Goal: Task Accomplishment & Management: Complete application form

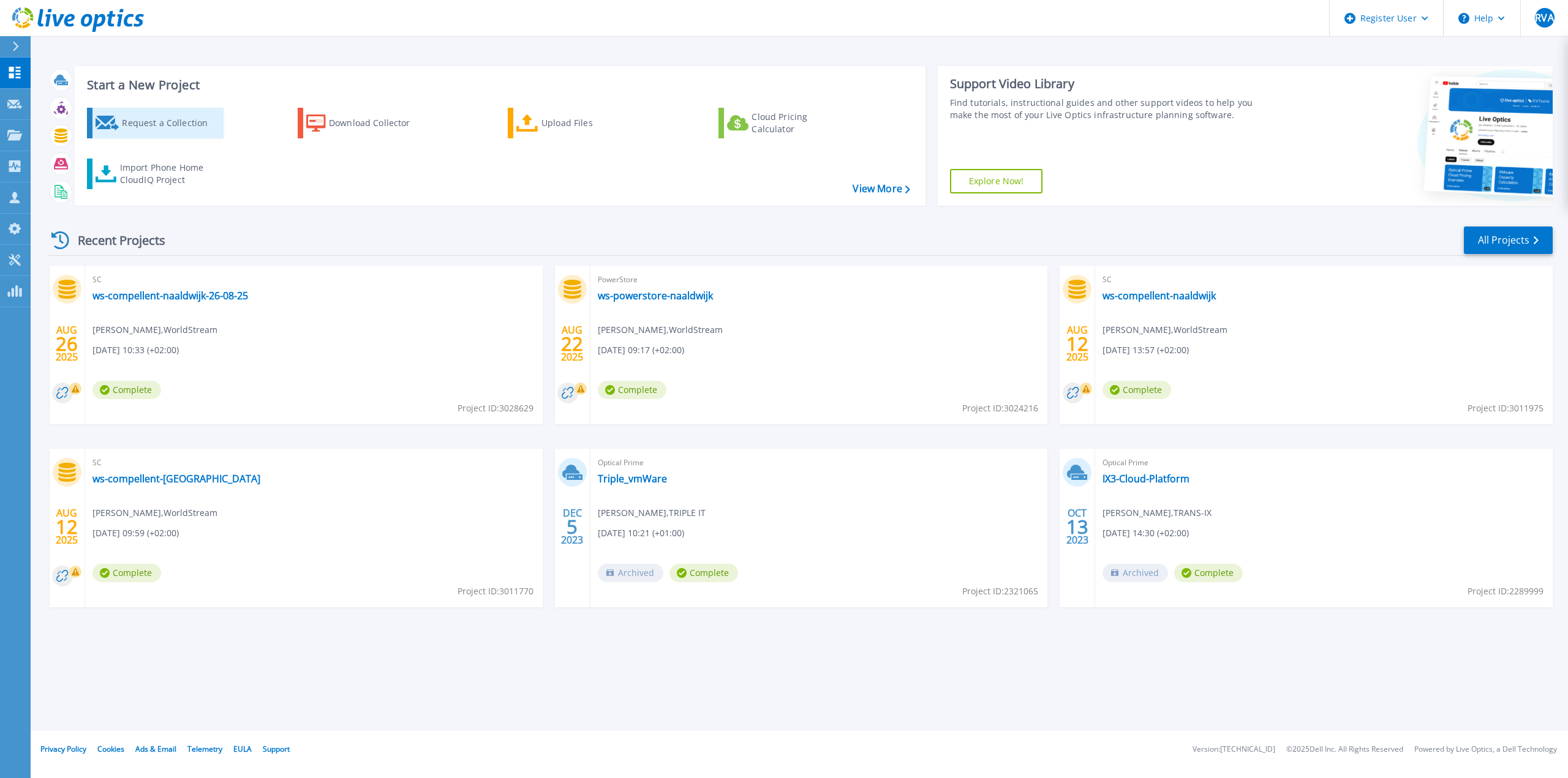
click at [167, 121] on div "Request a Collection" at bounding box center [170, 123] width 98 height 25
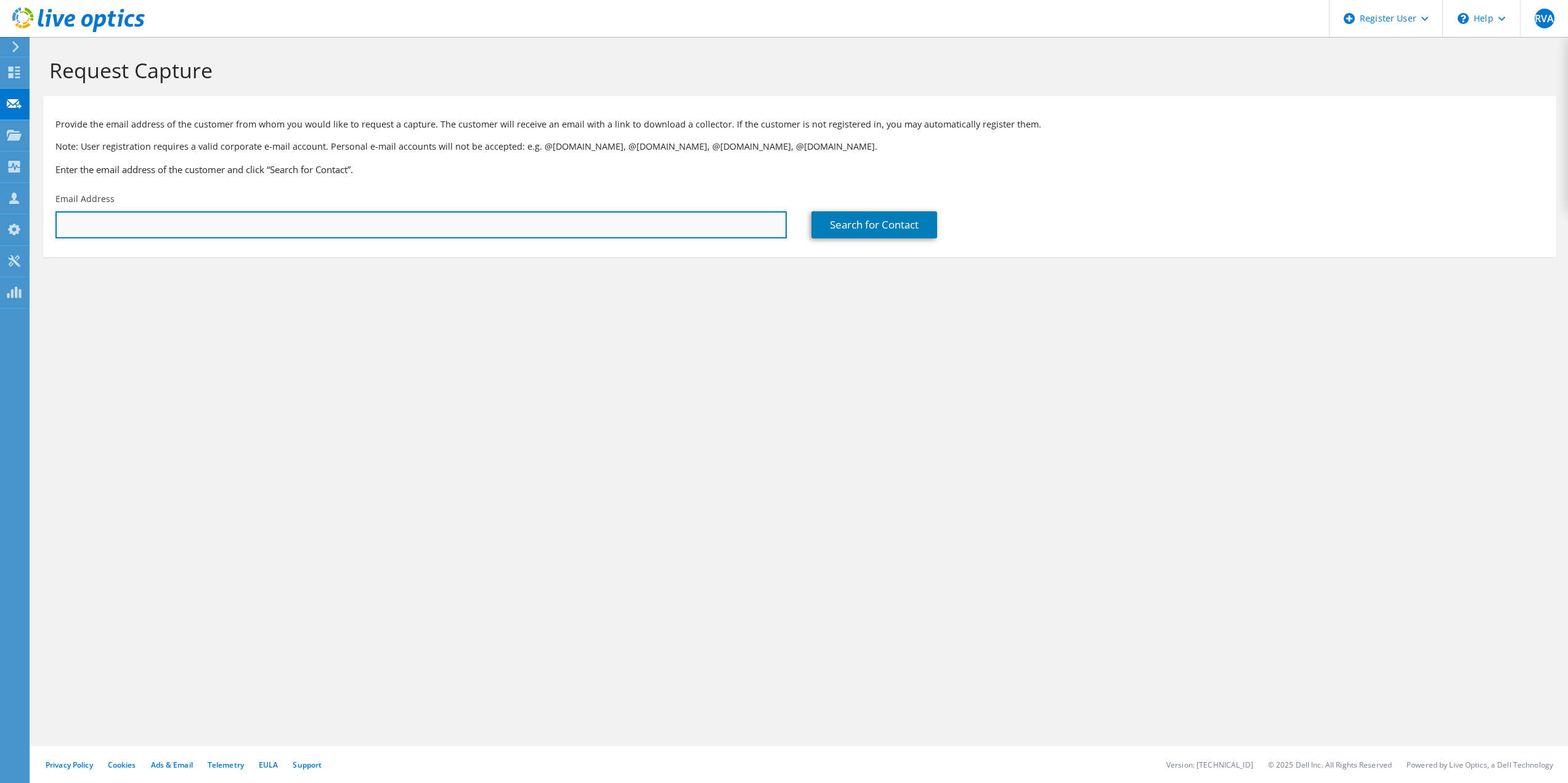
click at [208, 219] on input "text" at bounding box center [421, 225] width 731 height 27
paste input "Thomas.Wijnands@pqcorp.com"
type input "Thomas.Wijnands@pqcorp.com"
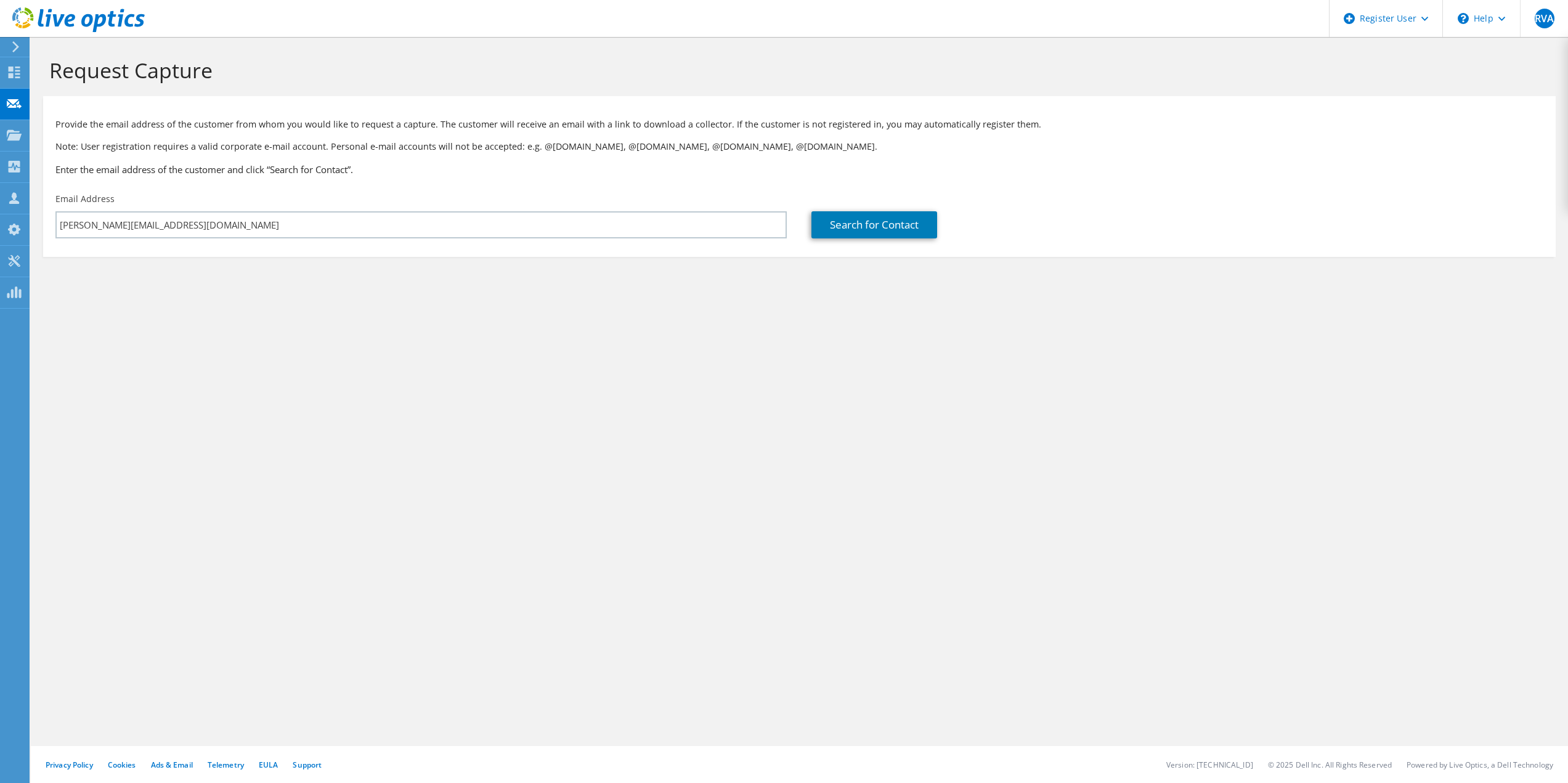
drag, startPoint x: 890, startPoint y: 328, endPoint x: 890, endPoint y: 302, distance: 26.0
click at [890, 325] on div "Request Capture Provide the email address of the customer from whom you would l…" at bounding box center [799, 410] width 1537 height 746
click at [855, 225] on link "Search for Contact" at bounding box center [874, 225] width 126 height 27
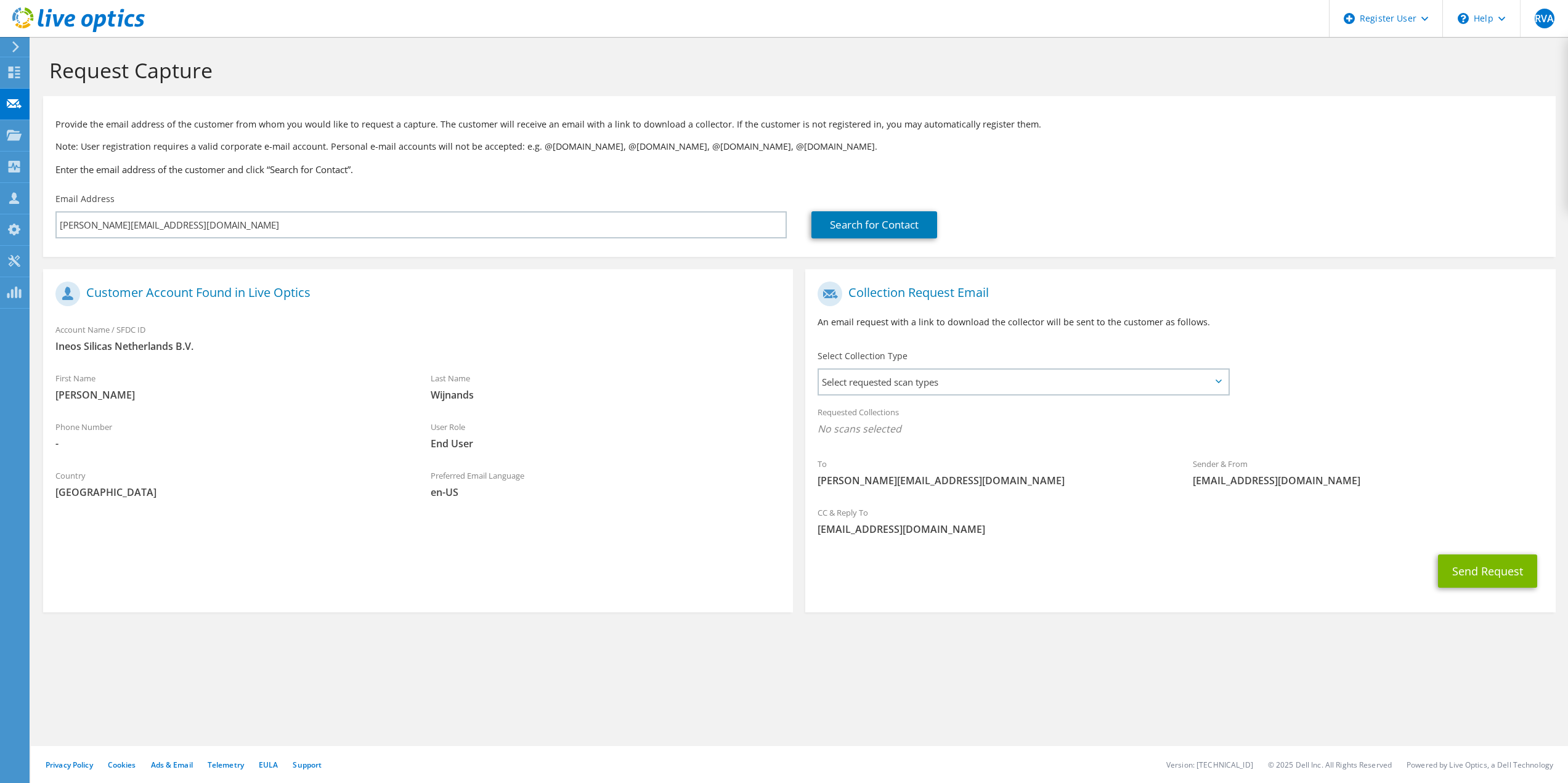
click at [1220, 382] on icon at bounding box center [1219, 381] width 6 height 4
click at [1008, 386] on span "Select requested scan types" at bounding box center [1023, 382] width 409 height 25
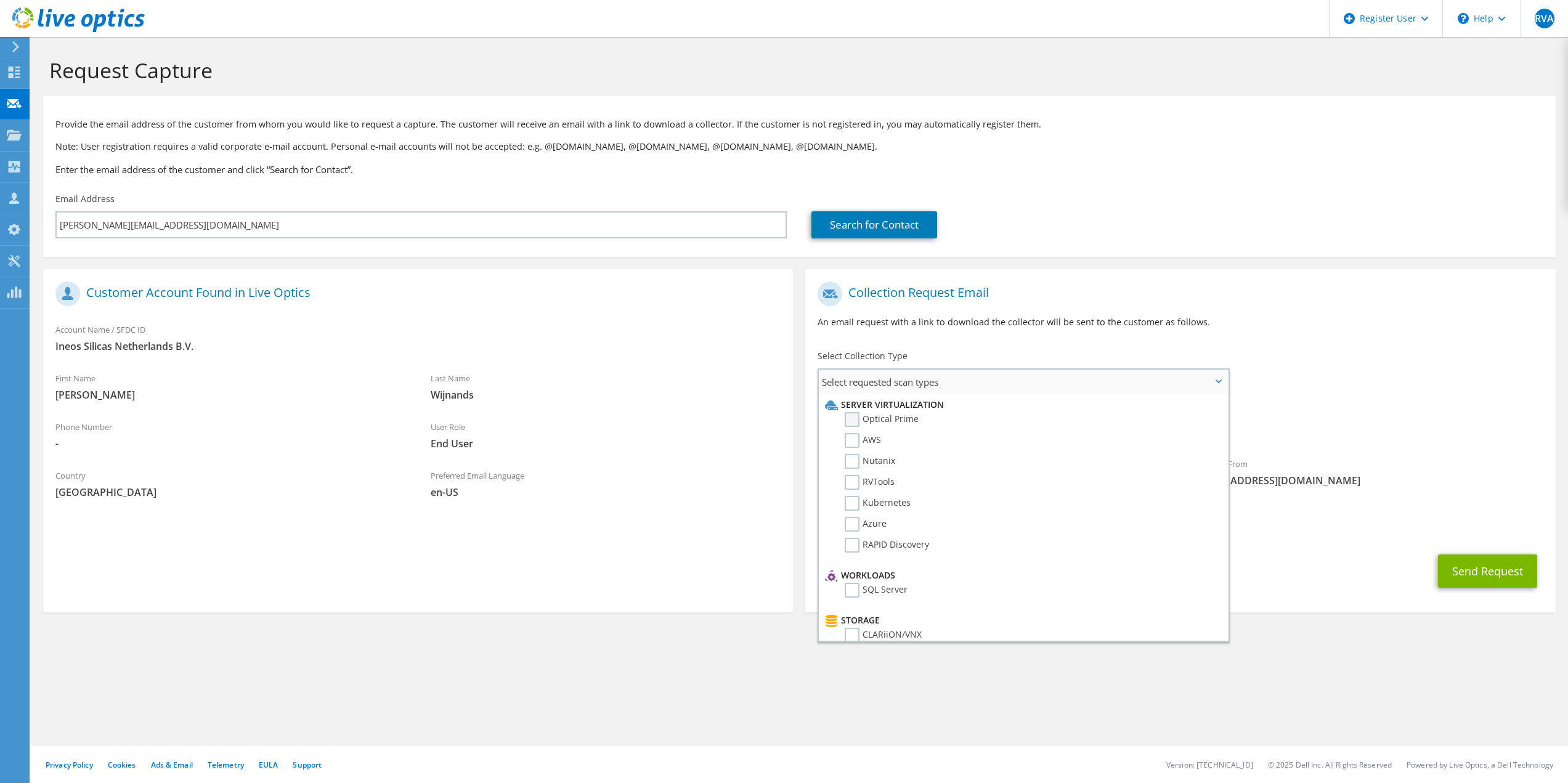
click at [854, 417] on label "Optical Prime" at bounding box center [882, 420] width 74 height 15
click at [0, 0] on input "Optical Prime" at bounding box center [0, 0] width 0 height 0
click at [853, 475] on label "SC" at bounding box center [859, 474] width 28 height 15
click at [0, 0] on input "SC" at bounding box center [0, 0] width 0 height 0
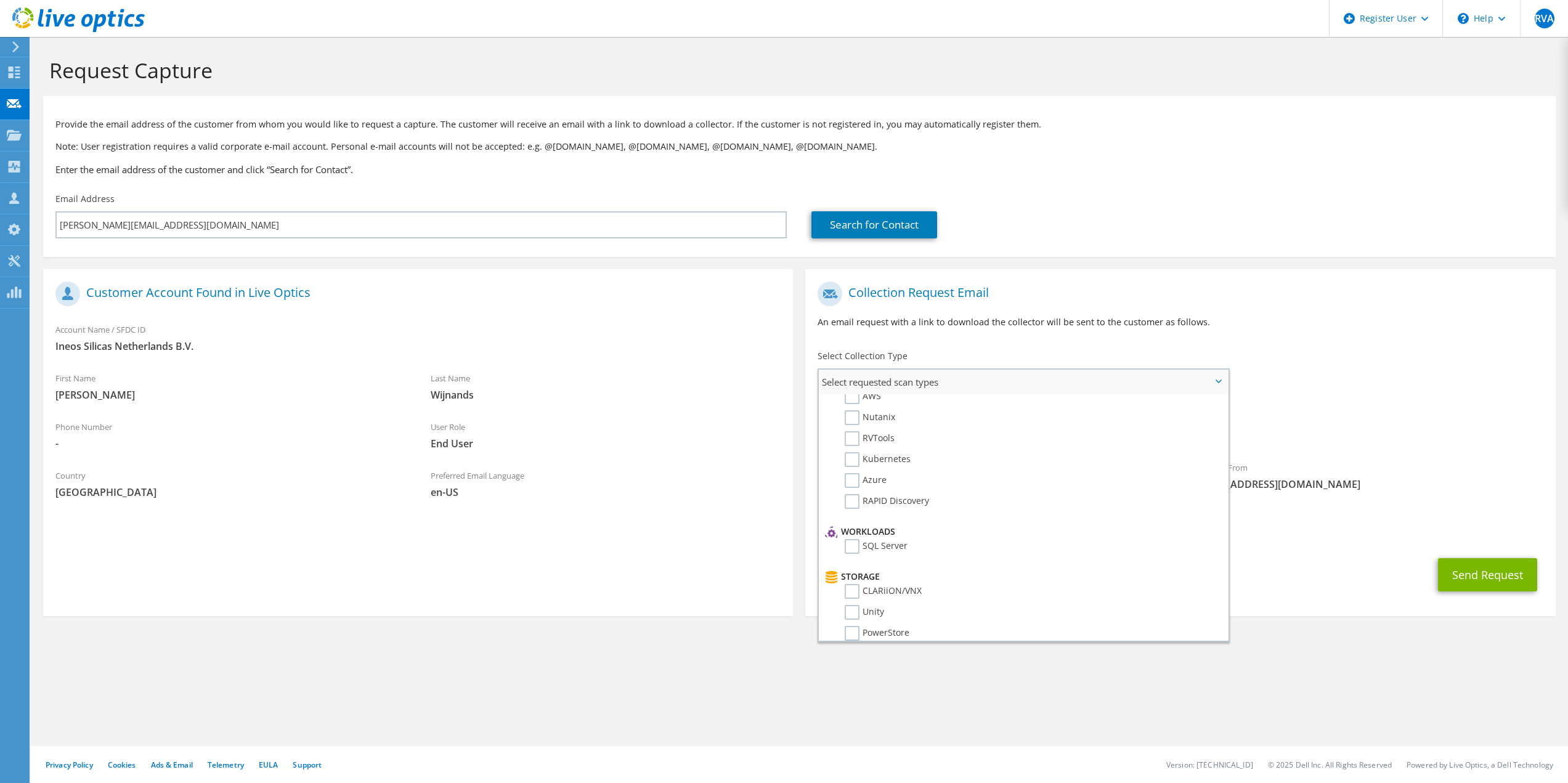
scroll to position [0, 0]
click at [1312, 304] on h1 "Collection Request Email" at bounding box center [1177, 294] width 719 height 25
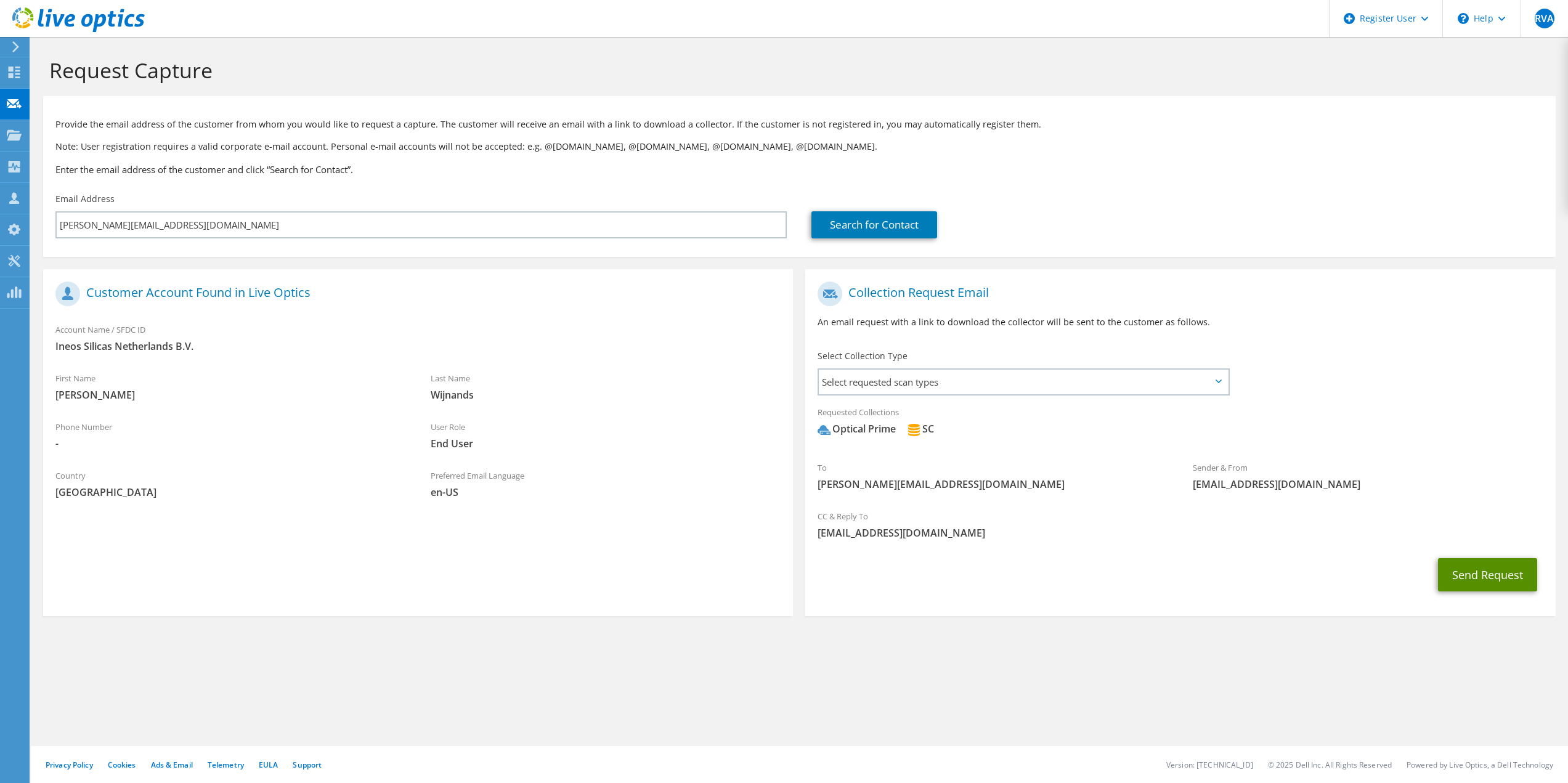
click at [1484, 575] on button "Send Request" at bounding box center [1488, 575] width 99 height 33
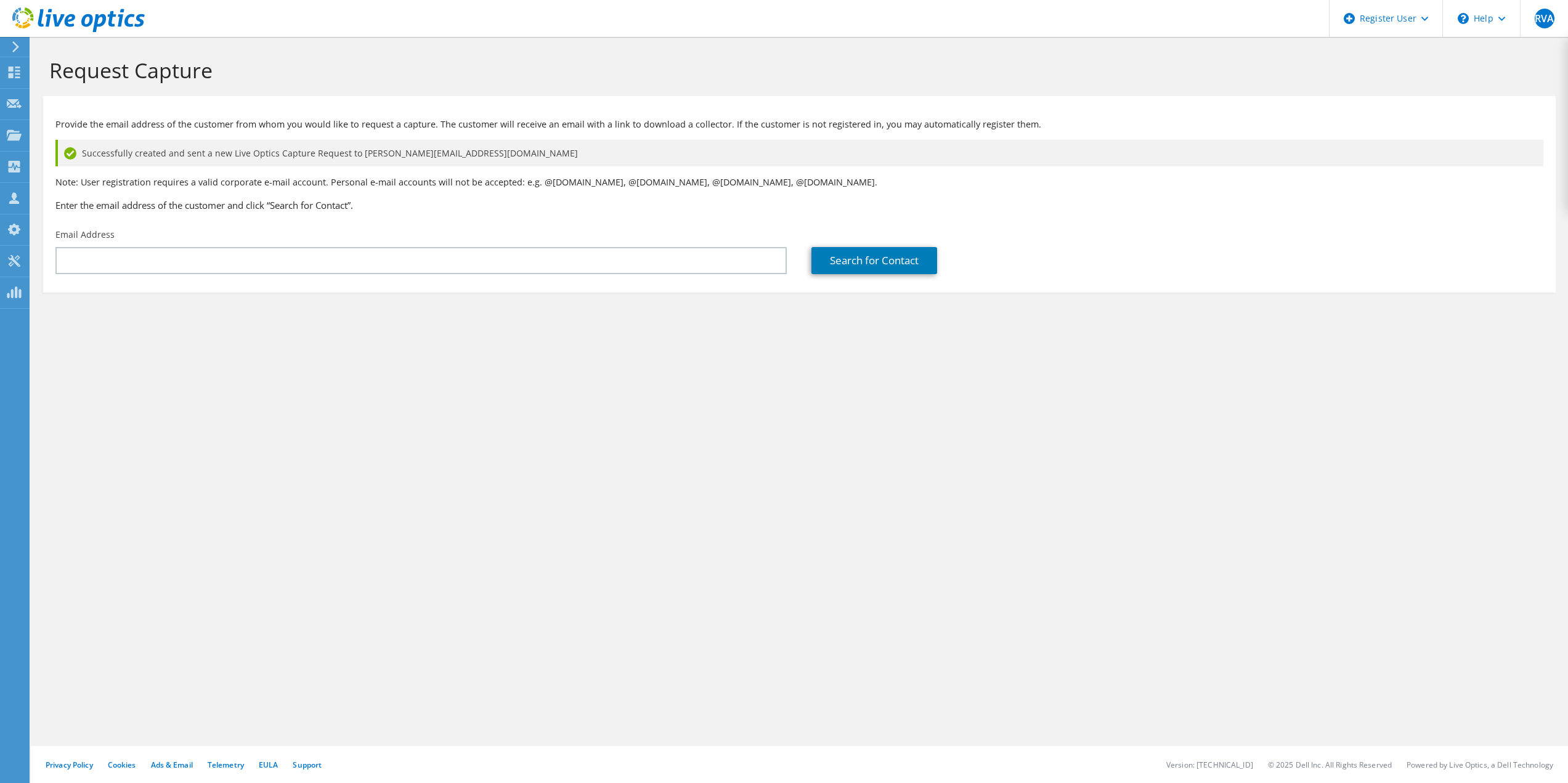
click at [16, 43] on icon at bounding box center [15, 47] width 9 height 11
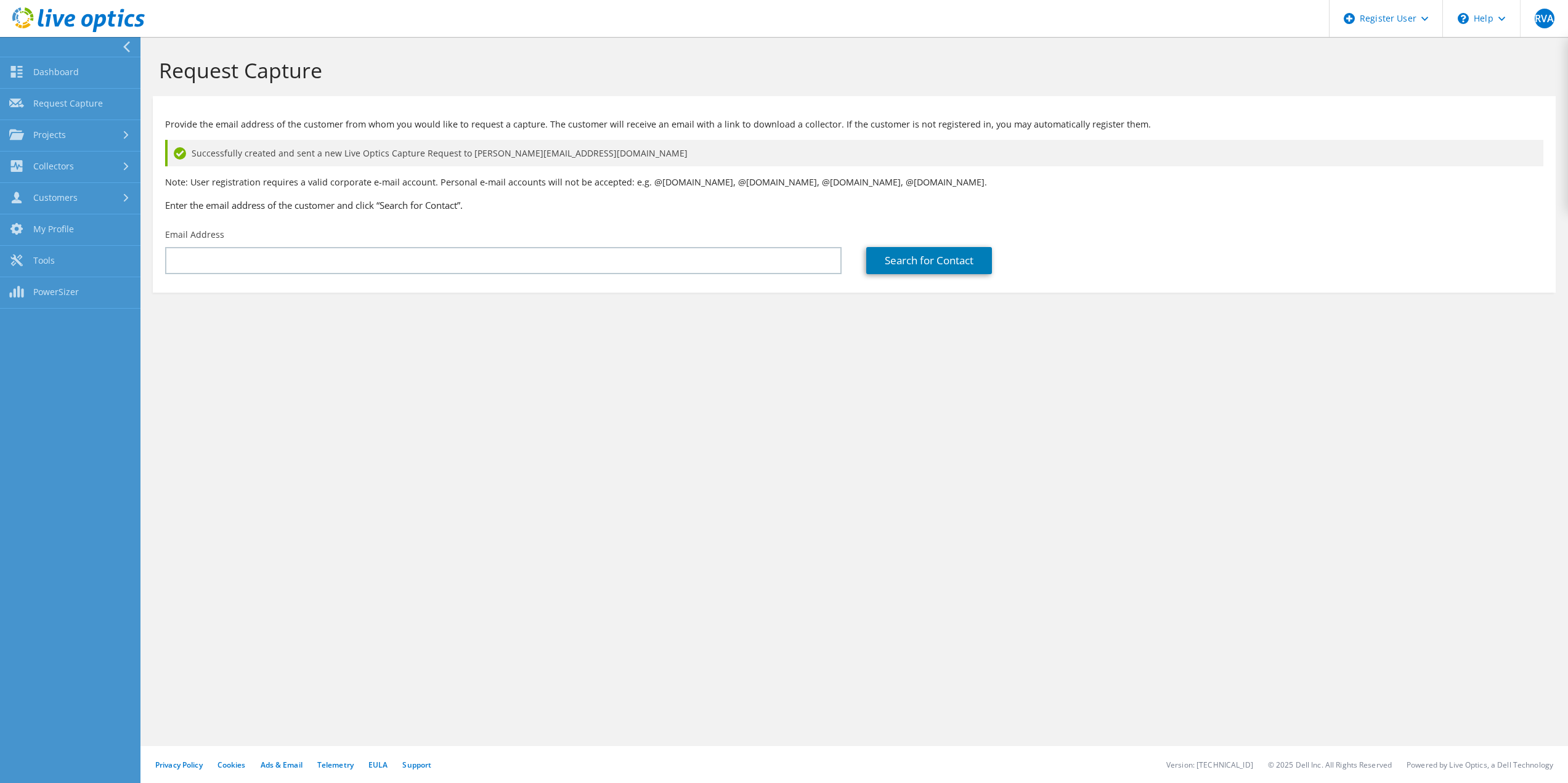
drag, startPoint x: 971, startPoint y: 529, endPoint x: 1022, endPoint y: 393, distance: 145.2
click at [971, 522] on div "Request Capture Provide the email address of the customer from whom you would l…" at bounding box center [853, 410] width 1427 height 746
